Goal: Task Accomplishment & Management: Manage account settings

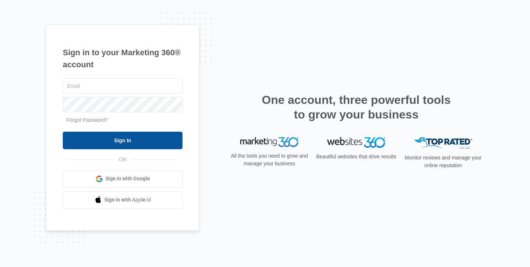
type input "[PERSON_NAME][EMAIL_ADDRESS][PERSON_NAME][DOMAIN_NAME]"
click at [144, 138] on input "Sign In" at bounding box center [123, 140] width 120 height 18
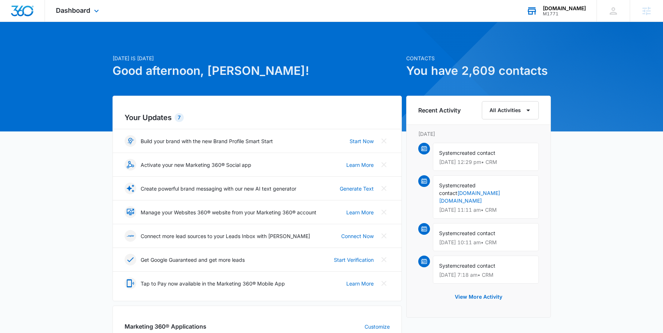
click at [561, 15] on div "M1771" at bounding box center [564, 13] width 43 height 5
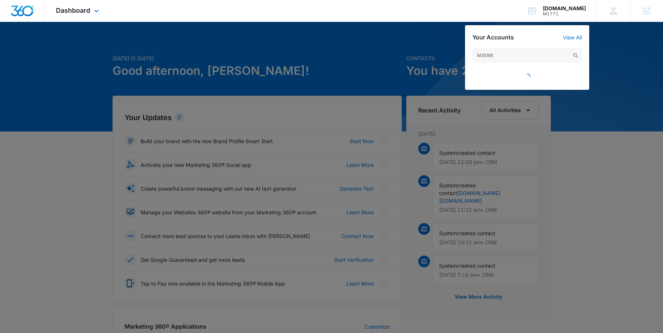
type input "M35185"
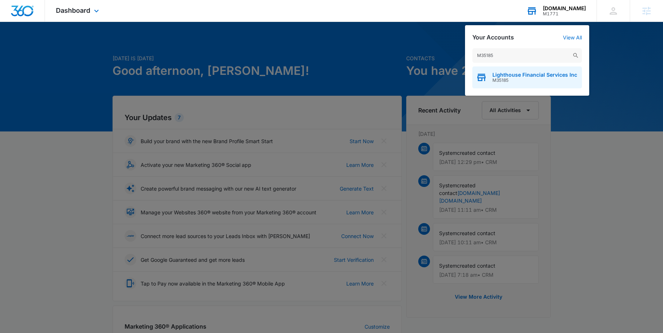
click at [550, 80] on span "M35185" at bounding box center [534, 80] width 85 height 5
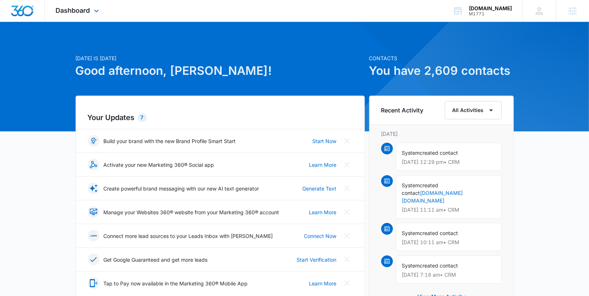
click at [78, 3] on div "Dashboard Apps Reputation Websites Forms CRM Email Social Shop Content Ads Inte…" at bounding box center [78, 11] width 67 height 22
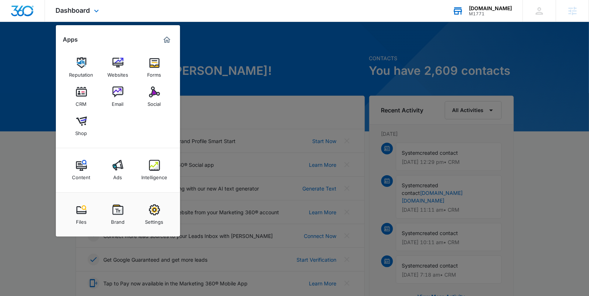
click at [505, 13] on div "M1771" at bounding box center [490, 13] width 43 height 5
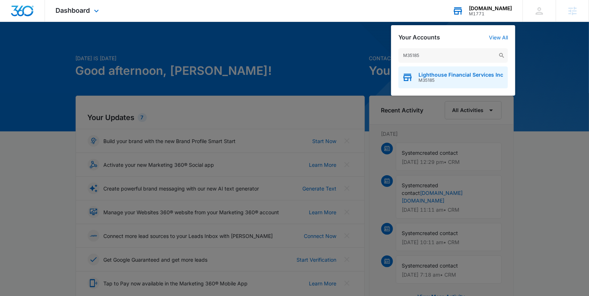
type input "M35185"
click at [464, 73] on span "Lighthouse Financial Services Inc" at bounding box center [460, 75] width 85 height 6
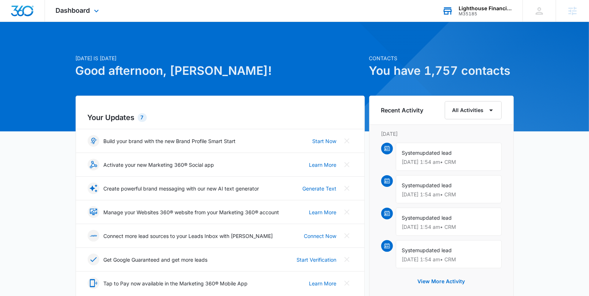
click at [104, 16] on div "Dashboard Apps Reputation Forms CRM Email Social Content Ads Intelligence Files…" at bounding box center [78, 11] width 67 height 22
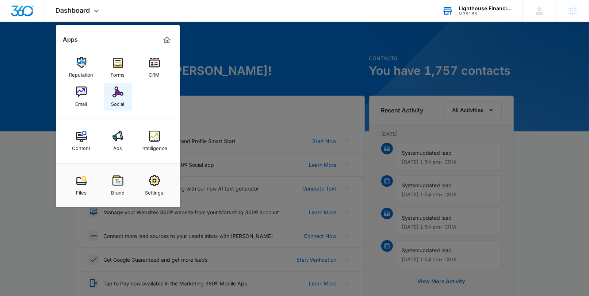
click at [116, 93] on img at bounding box center [117, 92] width 11 height 11
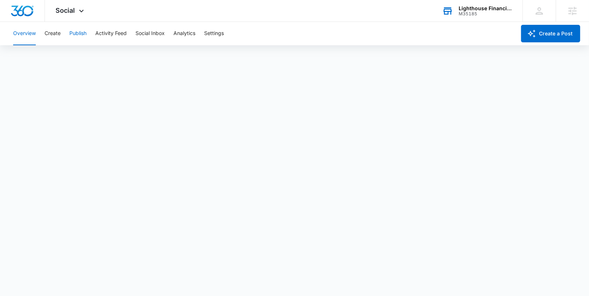
click at [77, 40] on button "Publish" at bounding box center [77, 33] width 17 height 23
click at [57, 55] on button "Schedules" at bounding box center [55, 56] width 25 height 20
click at [58, 30] on button "Create" at bounding box center [53, 33] width 16 height 23
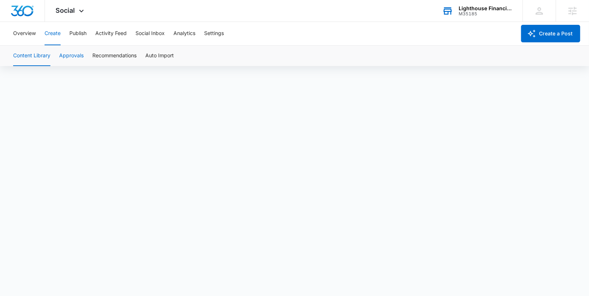
click at [79, 51] on button "Approvals" at bounding box center [71, 56] width 24 height 20
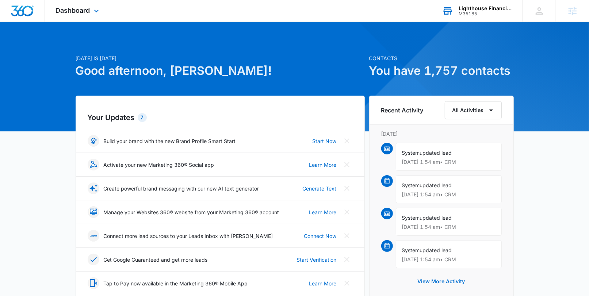
click at [486, 5] on div "Lighthouse Financial Services Inc" at bounding box center [485, 8] width 53 height 6
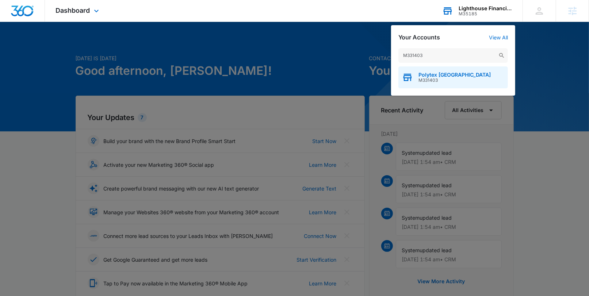
type input "M331403"
click at [435, 77] on span "Polytex USA" at bounding box center [454, 75] width 72 height 6
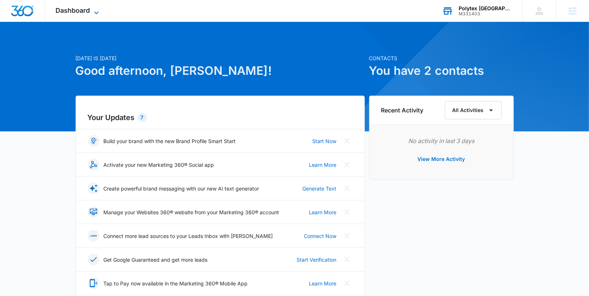
click at [80, 11] on span "Dashboard" at bounding box center [73, 11] width 34 height 8
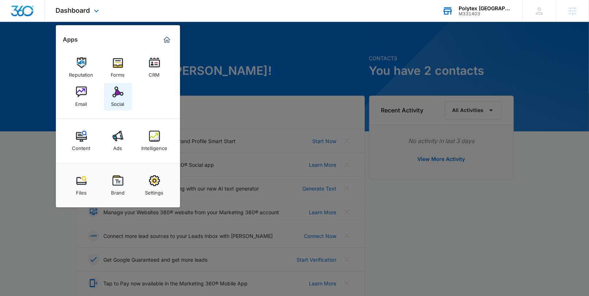
click at [114, 89] on img at bounding box center [117, 92] width 11 height 11
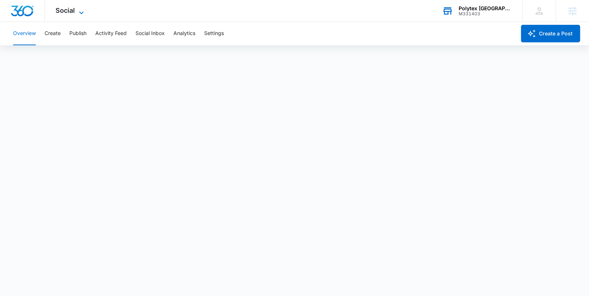
click at [80, 8] on icon at bounding box center [81, 12] width 9 height 9
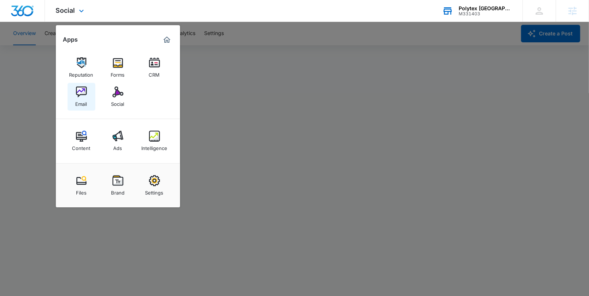
click at [88, 95] on link "Email" at bounding box center [82, 97] width 28 height 28
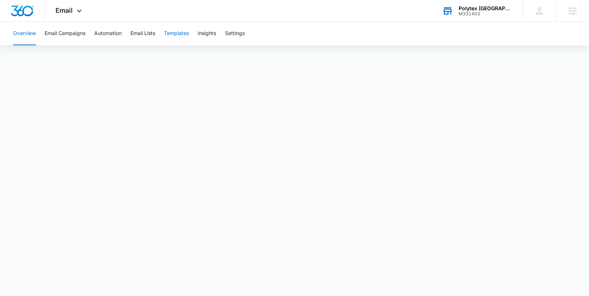
click at [176, 33] on button "Templates" at bounding box center [176, 33] width 25 height 23
click at [89, 19] on div "Email Apps Reputation Forms CRM Email Social Content Ads Intelligence Files Bra…" at bounding box center [70, 11] width 50 height 22
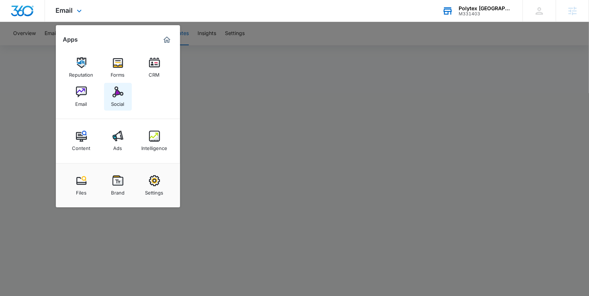
click at [113, 98] on div "Social" at bounding box center [117, 101] width 13 height 9
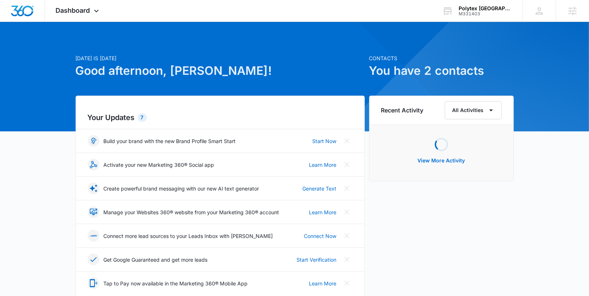
click at [492, 18] on div "Polytex USA M331403 Your Accounts View All" at bounding box center [476, 11] width 91 height 22
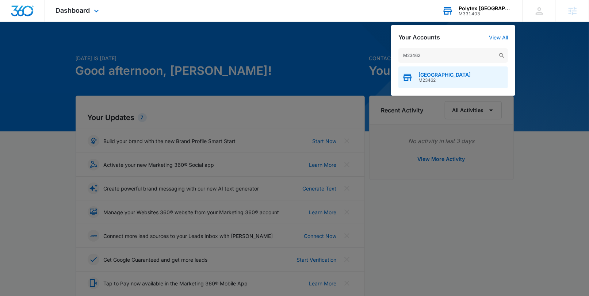
type input "M23462"
click at [451, 77] on span "[GEOGRAPHIC_DATA]" at bounding box center [444, 75] width 52 height 6
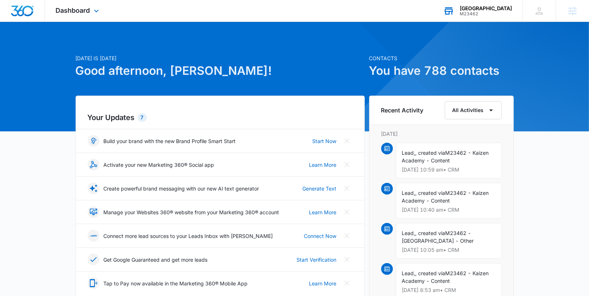
click at [90, 14] on div "Dashboard Apps Reputation Websites Forms CRM Email Social Shop Content Ads Inte…" at bounding box center [78, 11] width 67 height 22
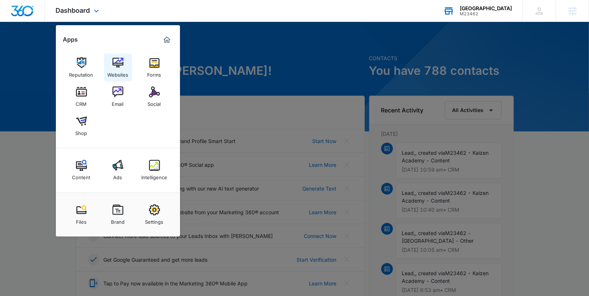
click at [123, 60] on link "Websites" at bounding box center [118, 68] width 28 height 28
